Goal: Check status: Check status

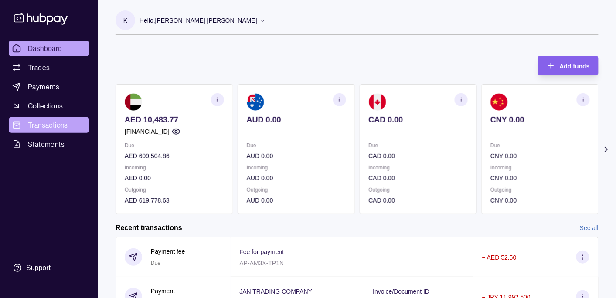
click at [49, 124] on span "Transactions" at bounding box center [48, 125] width 40 height 10
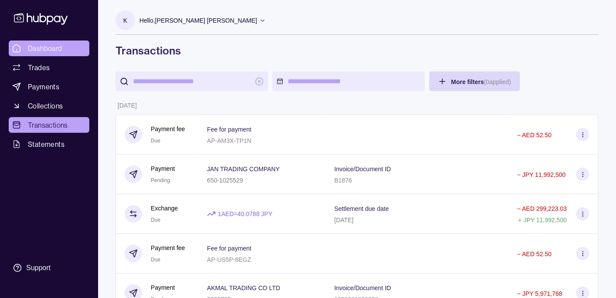
click at [45, 46] on span "Dashboard" at bounding box center [45, 48] width 34 height 10
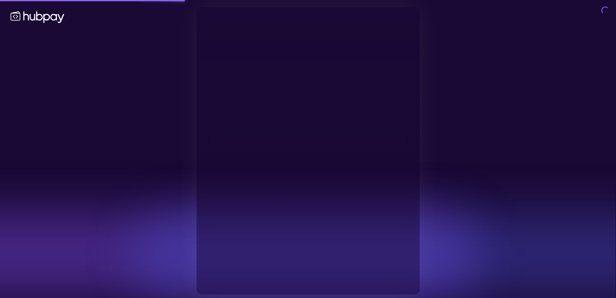
type input "**********"
